Goal: Find specific page/section: Find specific page/section

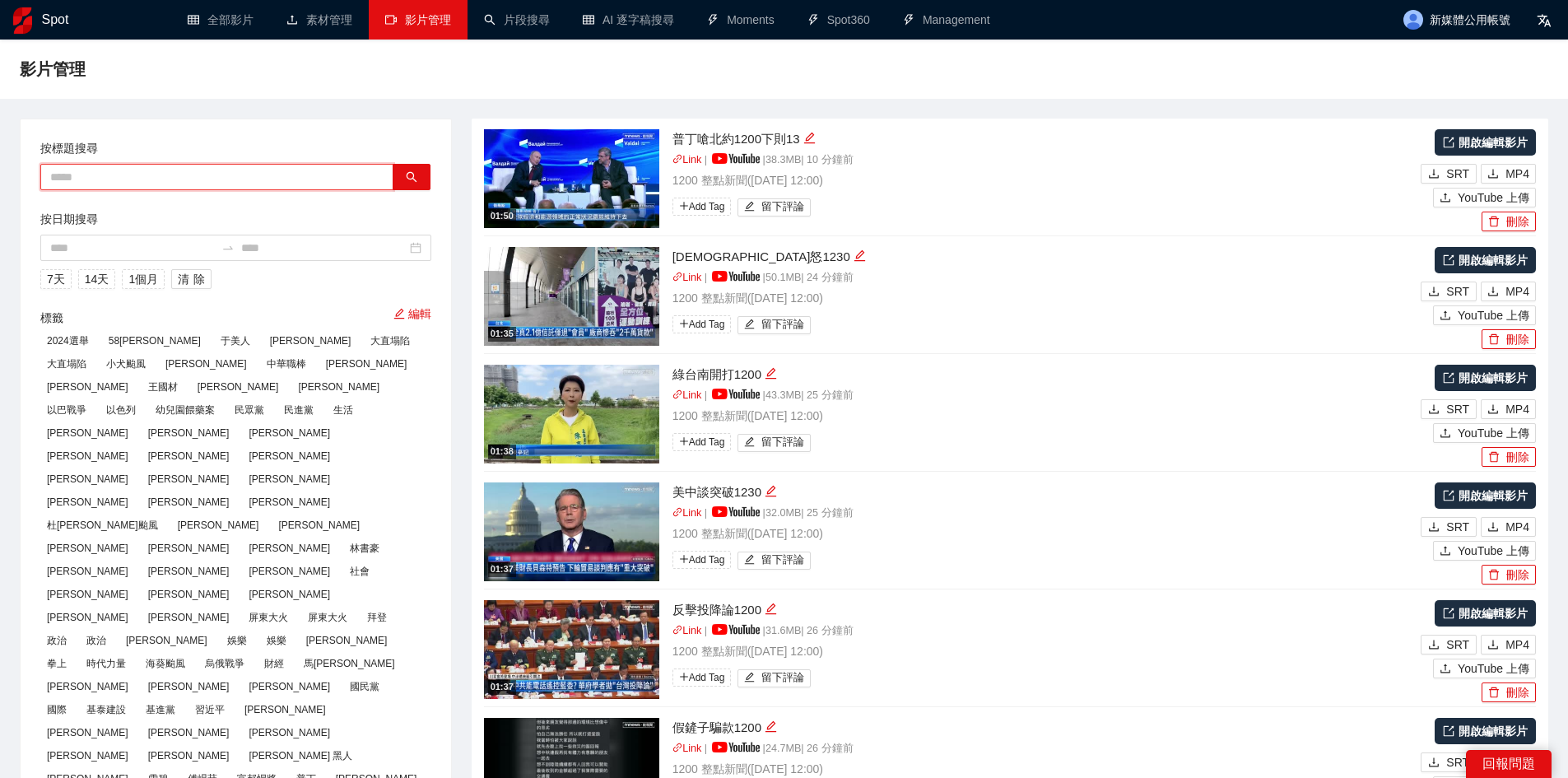
click at [201, 170] on input "text" at bounding box center [216, 177] width 353 height 26
paste input "*********"
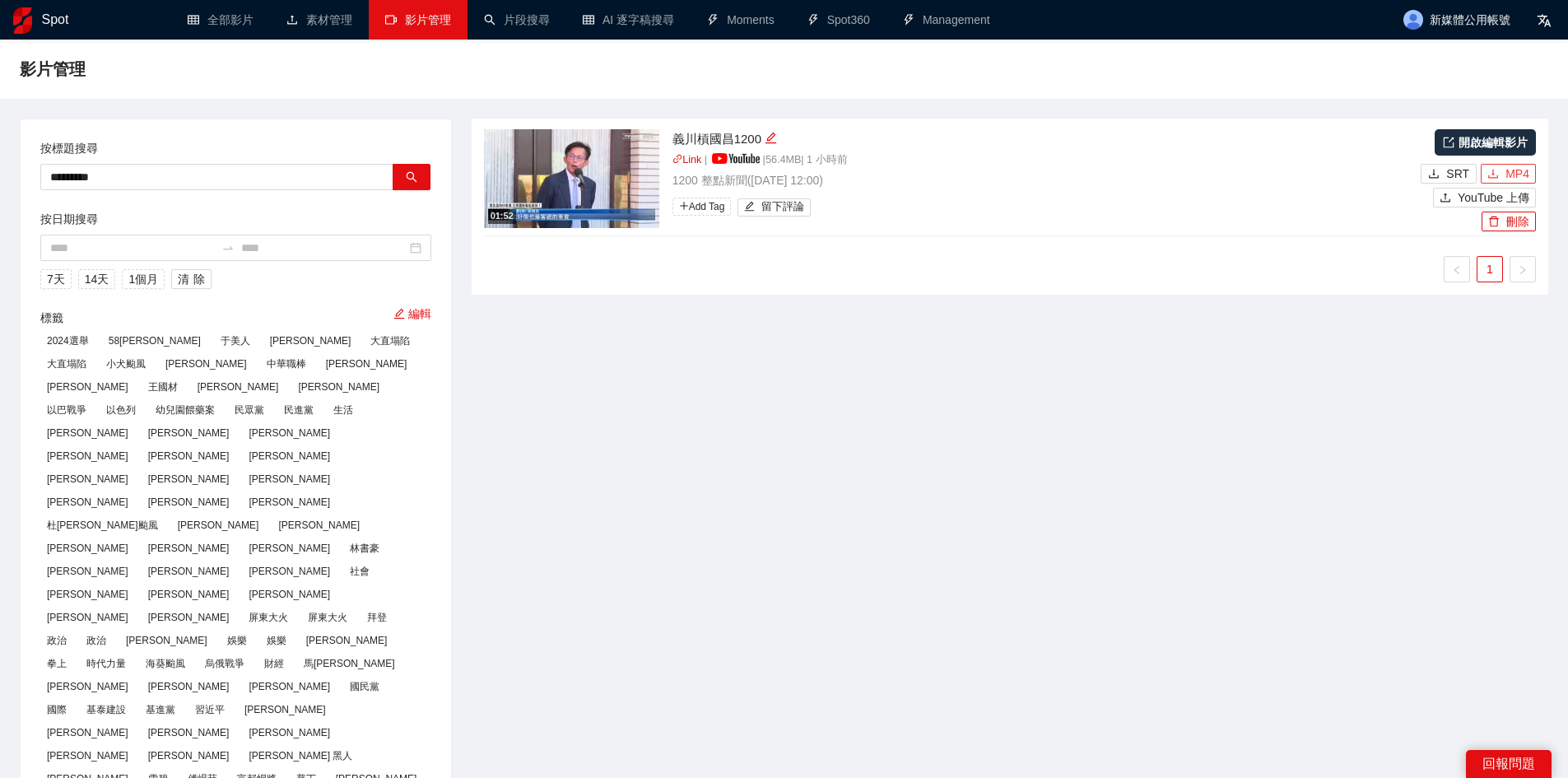
click at [1510, 173] on span "MP4" at bounding box center [1517, 173] width 24 height 18
drag, startPoint x: 167, startPoint y: 178, endPoint x: 0, endPoint y: 174, distance: 167.0
paste input "text"
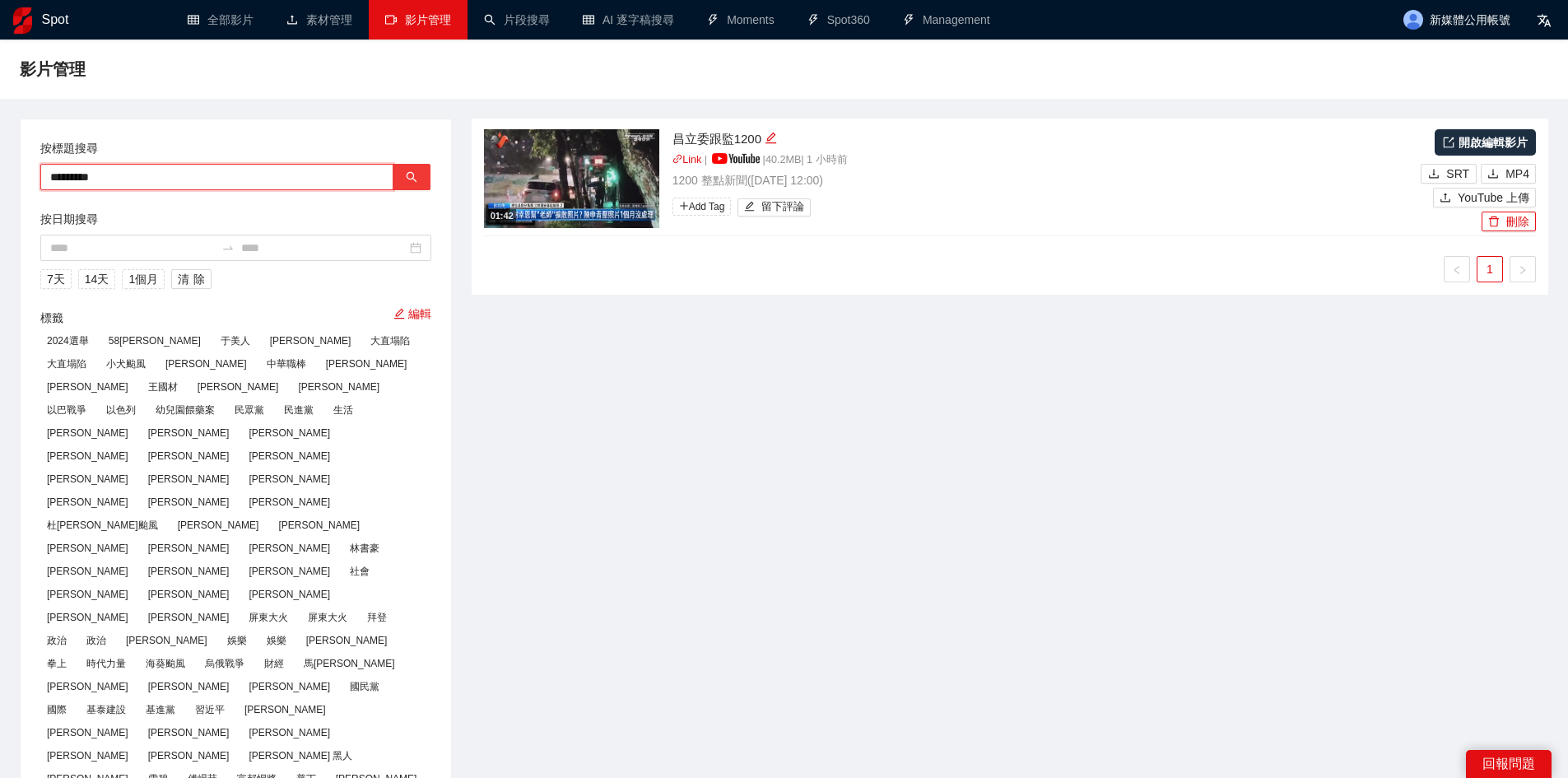
click at [406, 180] on icon "search" at bounding box center [411, 177] width 11 height 11
click at [1527, 169] on span "MP4" at bounding box center [1517, 173] width 24 height 18
drag, startPoint x: 216, startPoint y: 184, endPoint x: 0, endPoint y: 164, distance: 216.9
paste input "text"
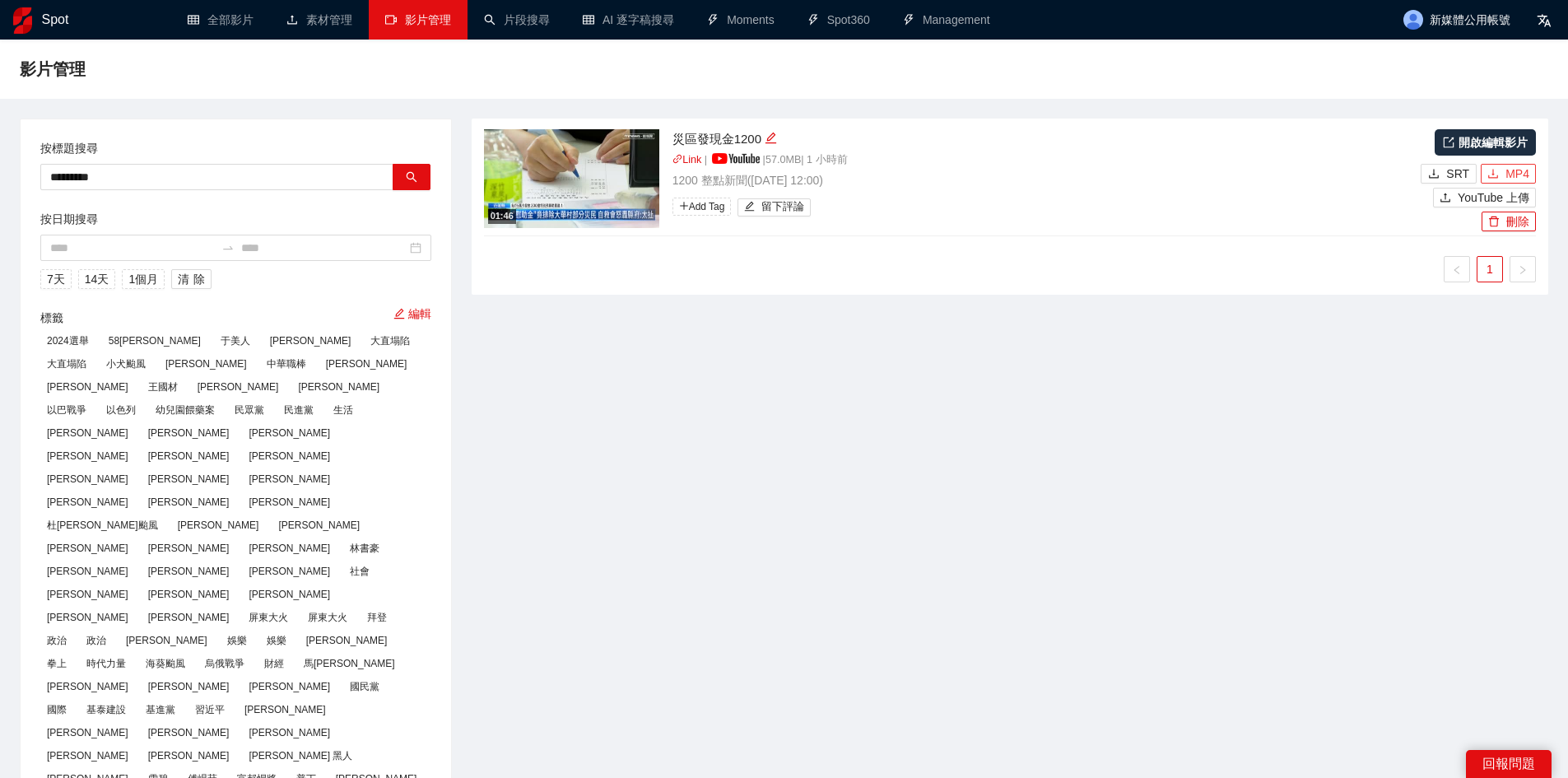
click at [1525, 165] on span "MP4" at bounding box center [1517, 173] width 24 height 18
drag, startPoint x: 201, startPoint y: 165, endPoint x: 0, endPoint y: 161, distance: 201.0
paste input "*"
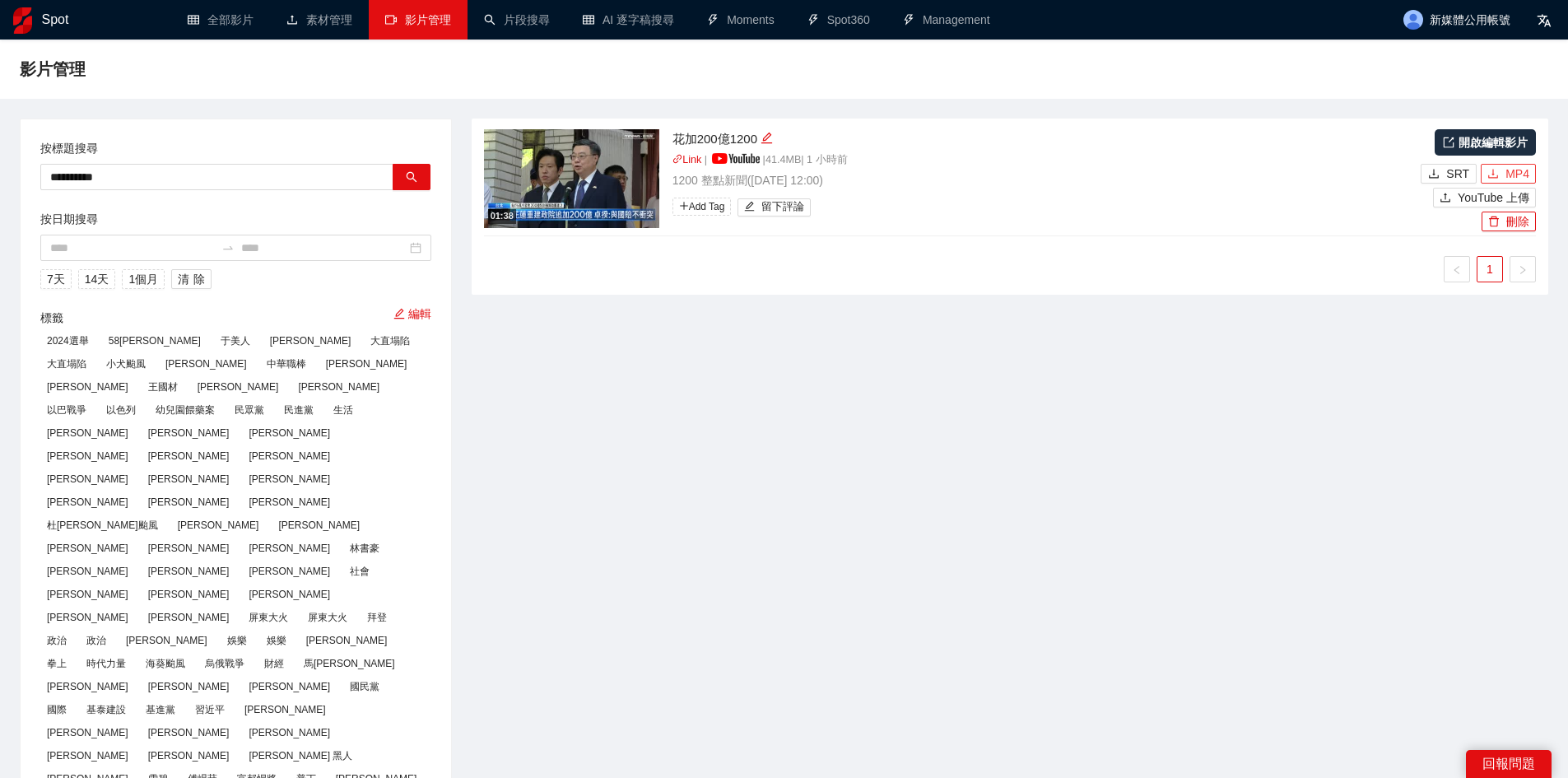
click at [1524, 178] on span "MP4" at bounding box center [1517, 173] width 24 height 18
drag, startPoint x: 265, startPoint y: 164, endPoint x: 0, endPoint y: 165, distance: 265.0
drag, startPoint x: 143, startPoint y: 175, endPoint x: 0, endPoint y: 186, distance: 143.4
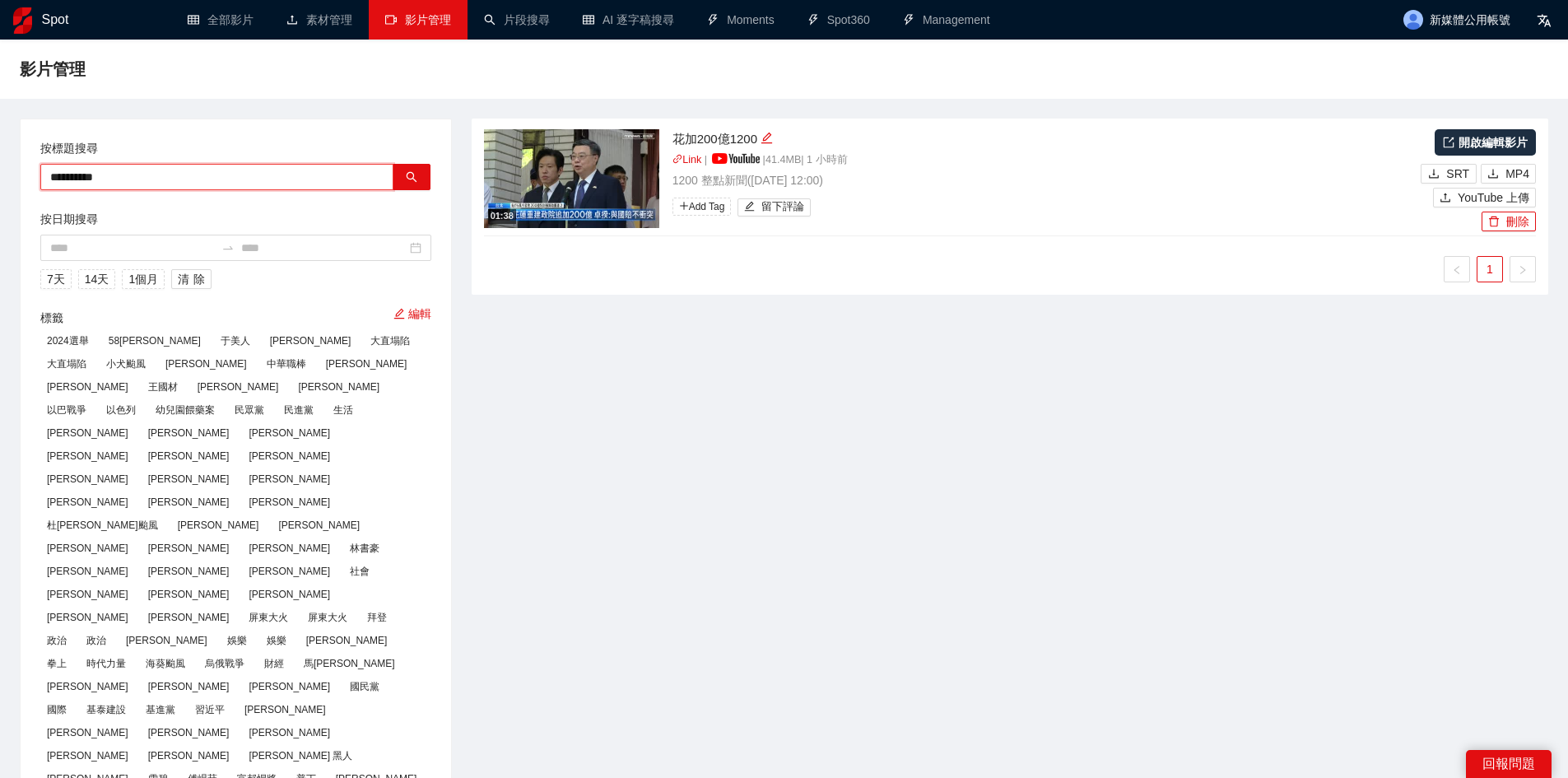
paste input "text"
type input "*********"
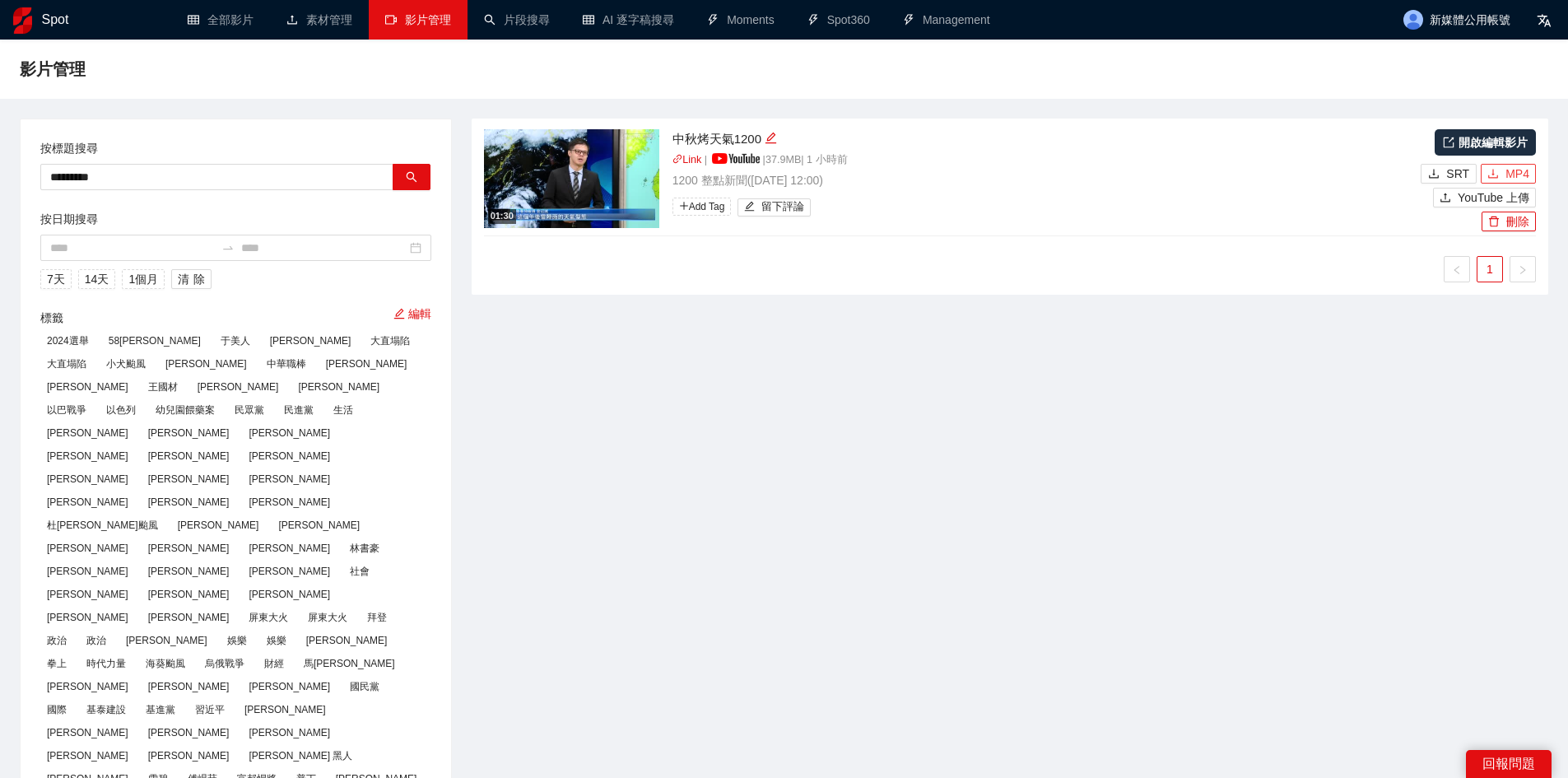
click at [1528, 181] on span "MP4" at bounding box center [1517, 173] width 24 height 18
